Goal: Transaction & Acquisition: Purchase product/service

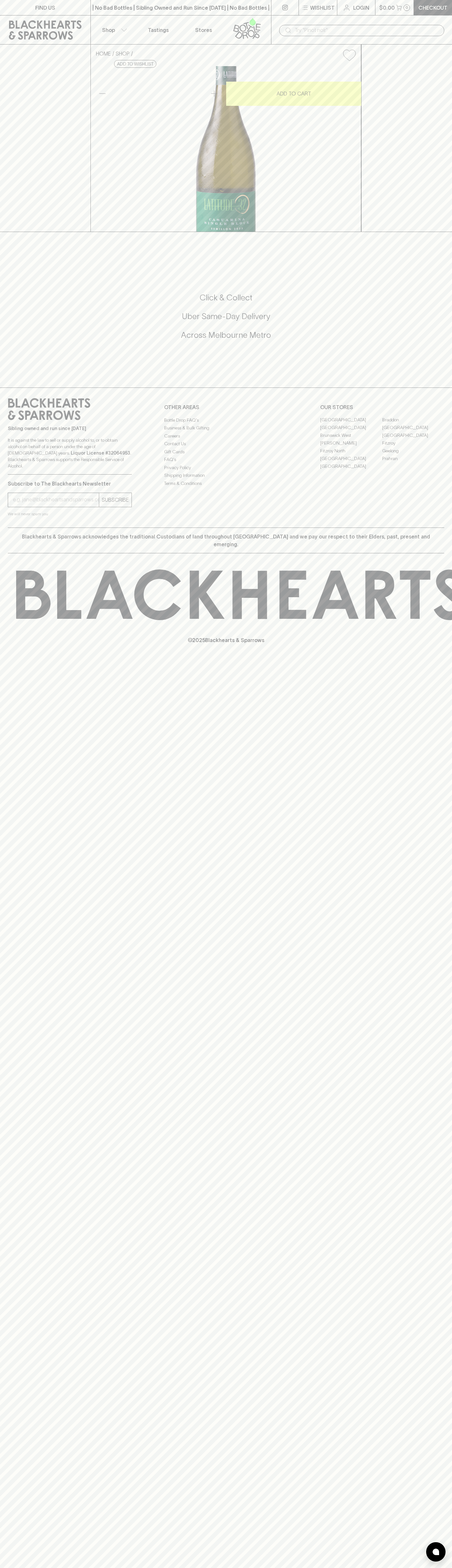
click at [46, 23] on icon at bounding box center [45, 30] width 81 height 19
click at [438, 869] on div "FIND US | No Bad Bottles | Sibling Owned and Run Since 2006 | No Bad Bottles | …" at bounding box center [226, 784] width 452 height 1568
click at [163, 1567] on html "FIND US | No Bad Bottles | Sibling Owned and Run Since 2006 | No Bad Bottles | …" at bounding box center [226, 784] width 452 height 1568
click at [1, 232] on div "HOME SHOP Latitude 32 Casurina Single Block Semillon 2023 $25.00 Add to wishlis…" at bounding box center [226, 138] width 452 height 187
